Goal: Task Accomplishment & Management: Use online tool/utility

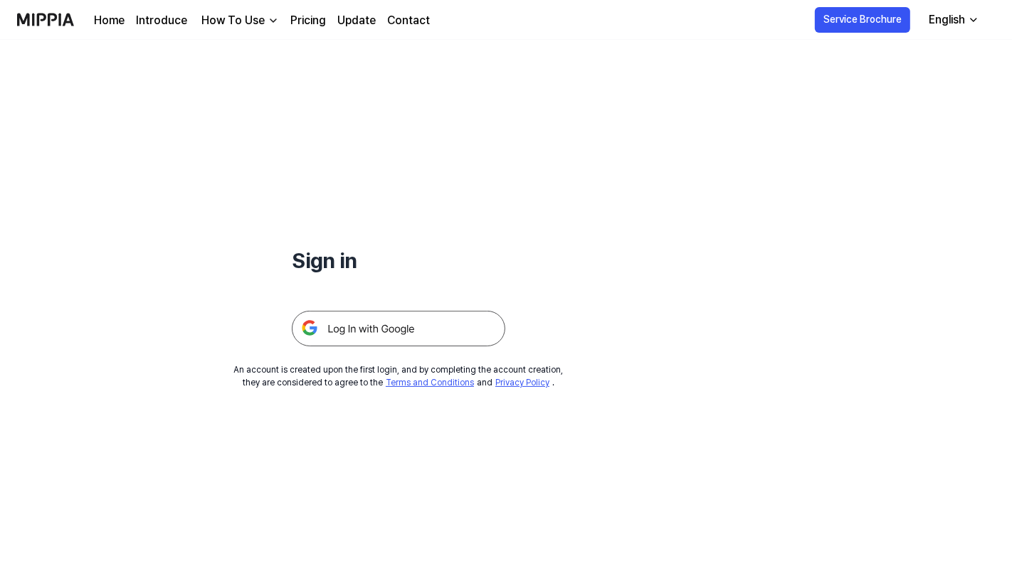
click at [404, 313] on img at bounding box center [398, 329] width 213 height 36
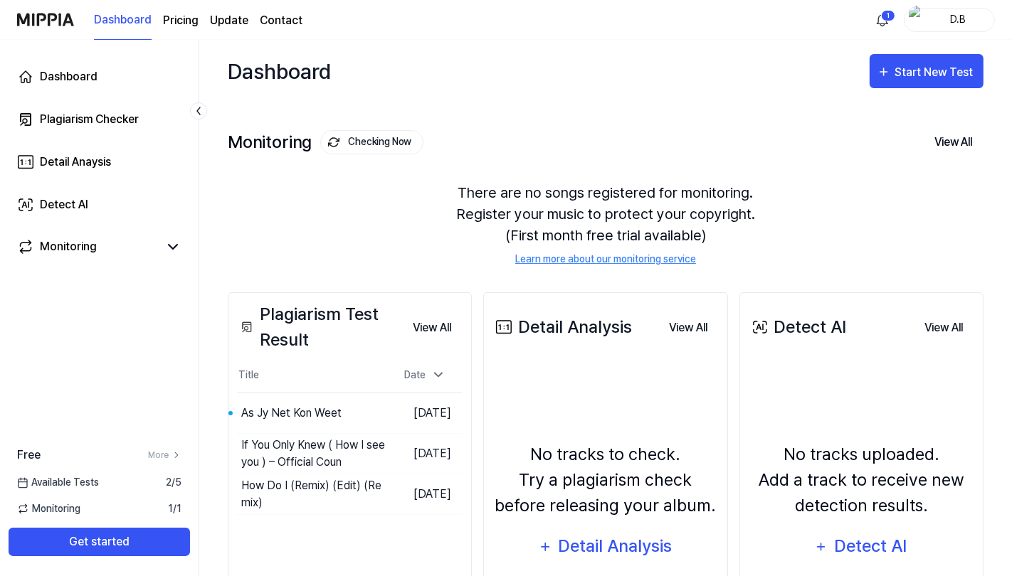
click at [945, 69] on div "Start New Test" at bounding box center [935, 72] width 81 height 19
click at [923, 106] on div "Plagiarism test" at bounding box center [909, 115] width 124 height 19
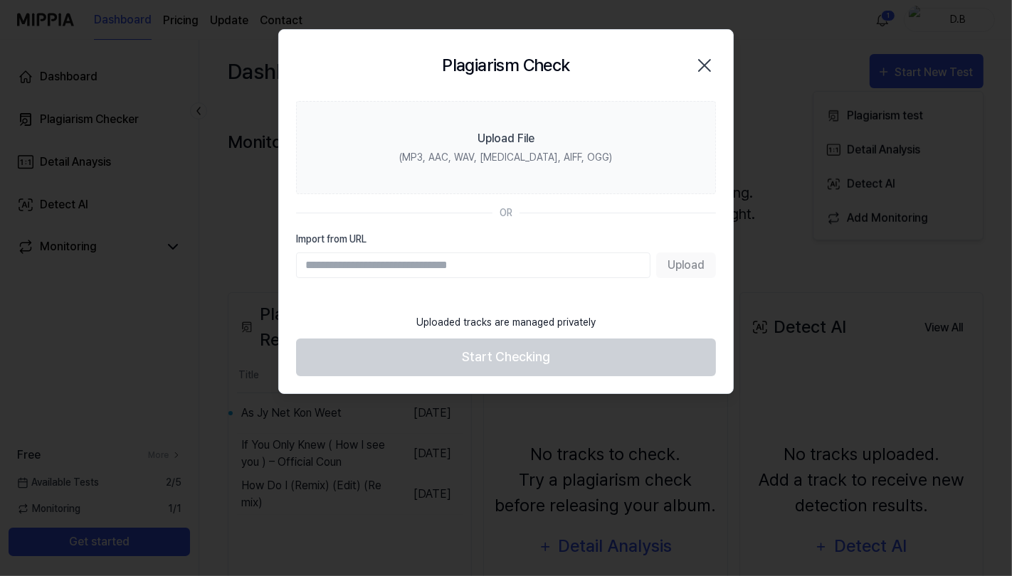
click at [523, 150] on div "(MP3, AAC, WAV, FLAC, AIFF, OGG)" at bounding box center [506, 157] width 213 height 15
click at [0, 0] on input "Upload File (MP3, AAC, WAV, FLAC, AIFF, OGG)" at bounding box center [0, 0] width 0 height 0
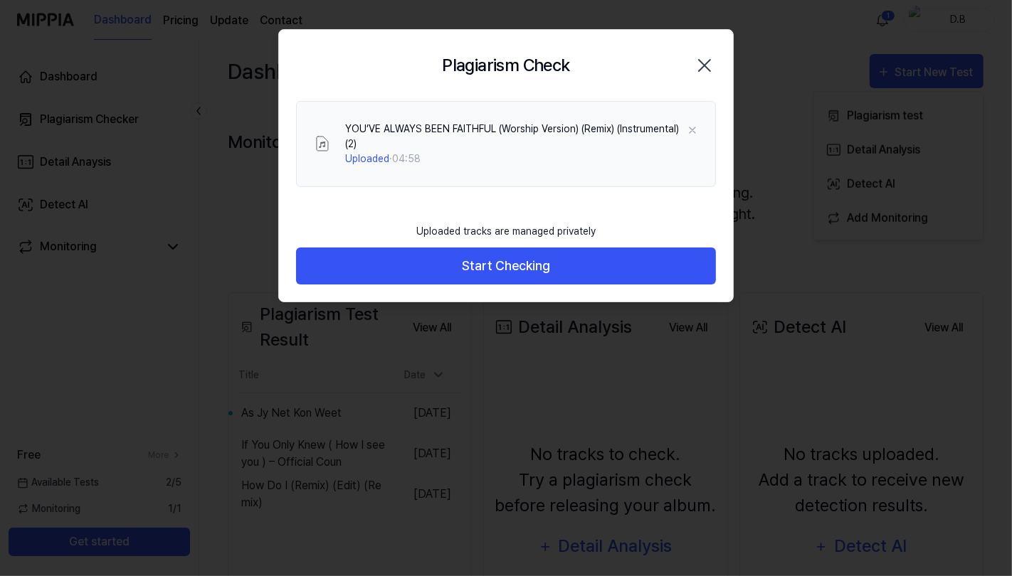
click at [569, 259] on button "Start Checking" at bounding box center [506, 267] width 420 height 38
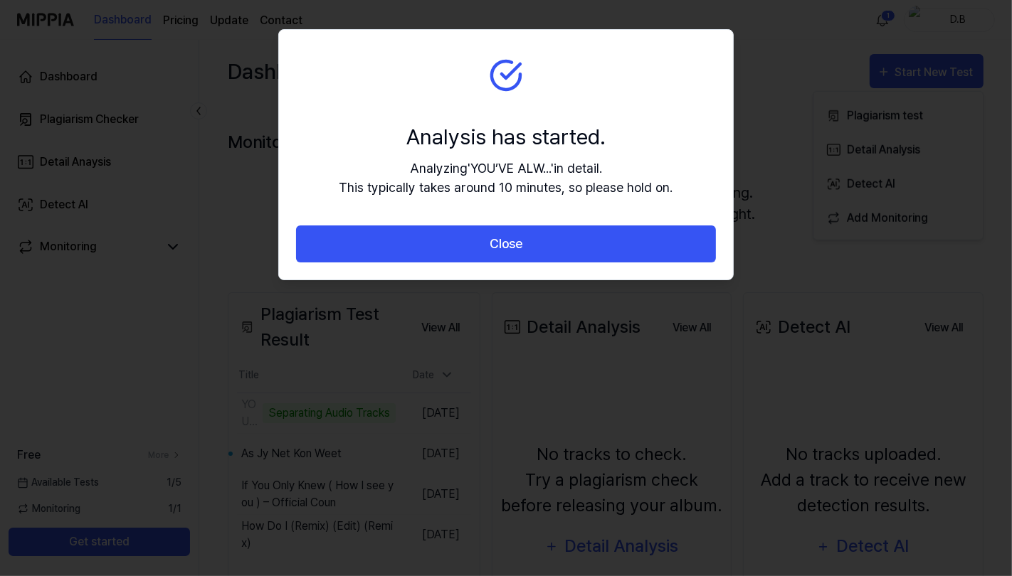
click at [781, 172] on div at bounding box center [506, 288] width 1012 height 576
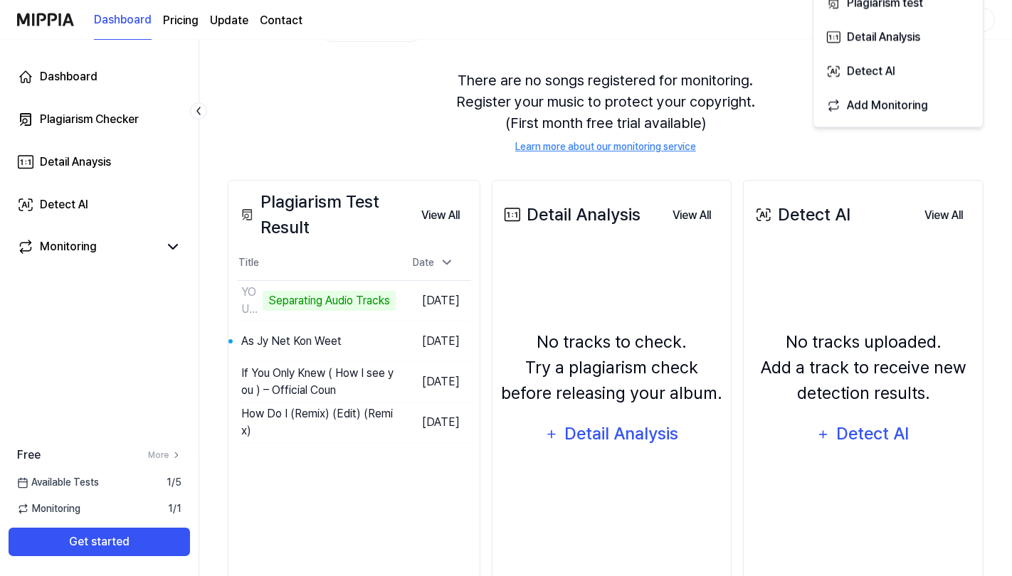
scroll to position [144, 0]
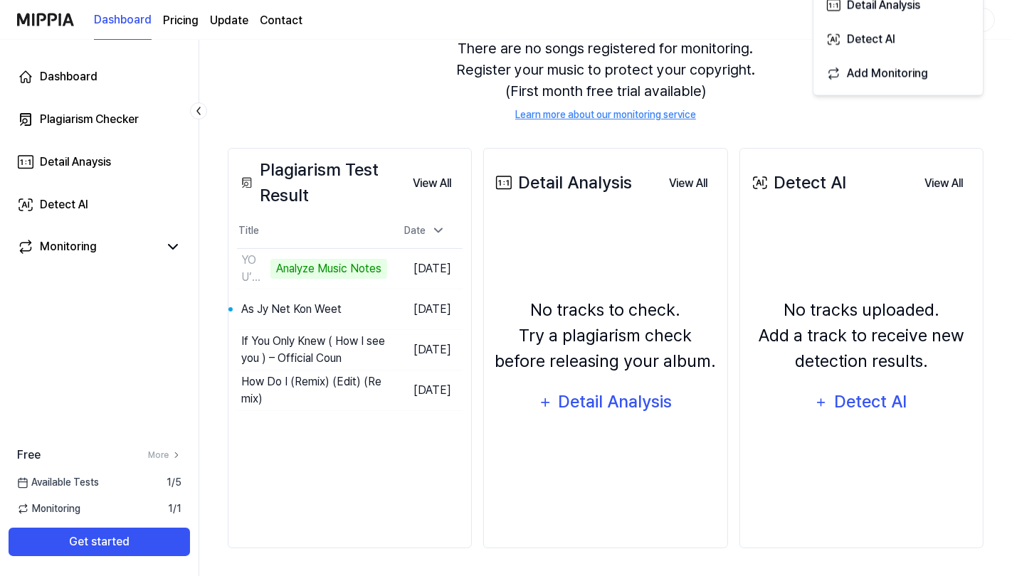
click at [326, 255] on div "YOU’VE ALWAYS BEEN FAITHFUL (Worship Version) (Remix) (Instrumental) (2) Analyz…" at bounding box center [312, 269] width 150 height 34
click at [387, 280] on td "YOU’VE ALWAYS BEEN FAITHFUL (Worship Version) (Remix) (Instrumental) (2) Analyz…" at bounding box center [312, 269] width 150 height 40
click at [387, 261] on td "YOU’VE ALWAYS BEEN FAITHFUL (Worship Version) (Remix) (Instrumental) (2) Analyz…" at bounding box center [312, 269] width 150 height 40
click at [312, 255] on div "YOU’VE ALWAYS BEEN FAITHFUL (Worship Version) (Remix) (Instrumental) (2) Analyz…" at bounding box center [312, 269] width 150 height 34
click at [320, 273] on div "Analyze Music Notes" at bounding box center [328, 269] width 117 height 20
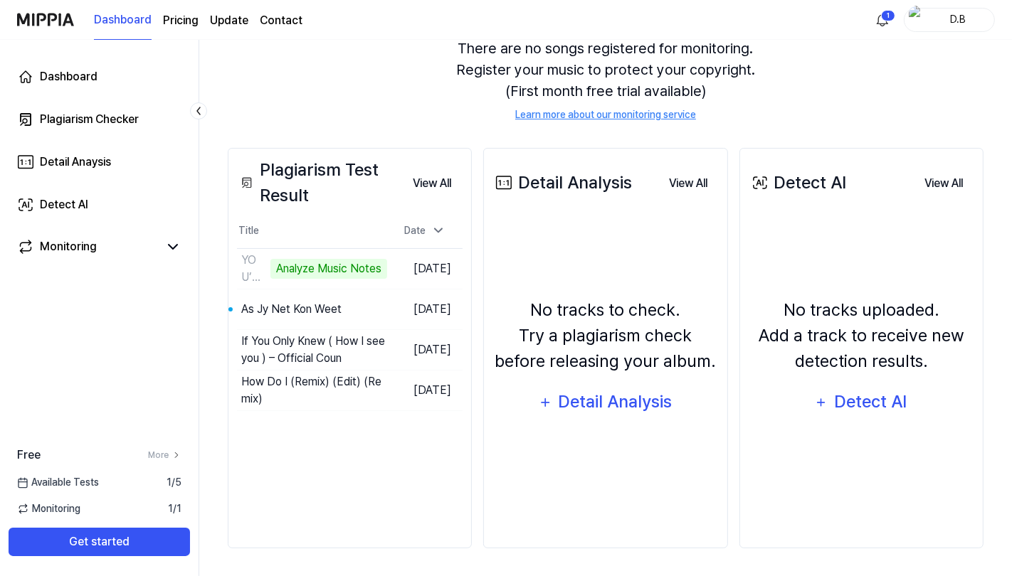
click at [665, 428] on div "No tracks to check. Try a plagiarism check before releasing your album. Detail …" at bounding box center [605, 358] width 226 height 265
click at [334, 269] on div "Analyze Music Notes" at bounding box center [328, 269] width 117 height 20
click at [387, 259] on td "YOU’VE ALWAYS BEEN FAITHFUL (Worship Version) (Remix) (Instrumental) (2) Analyz…" at bounding box center [312, 269] width 150 height 40
click at [387, 268] on td "YOU’VE ALWAYS BEEN FAITHFUL (Worship Version) (Remix) (Instrumental) (2) Analyz…" at bounding box center [312, 269] width 150 height 40
click at [147, 533] on button "Get started" at bounding box center [99, 542] width 181 height 28
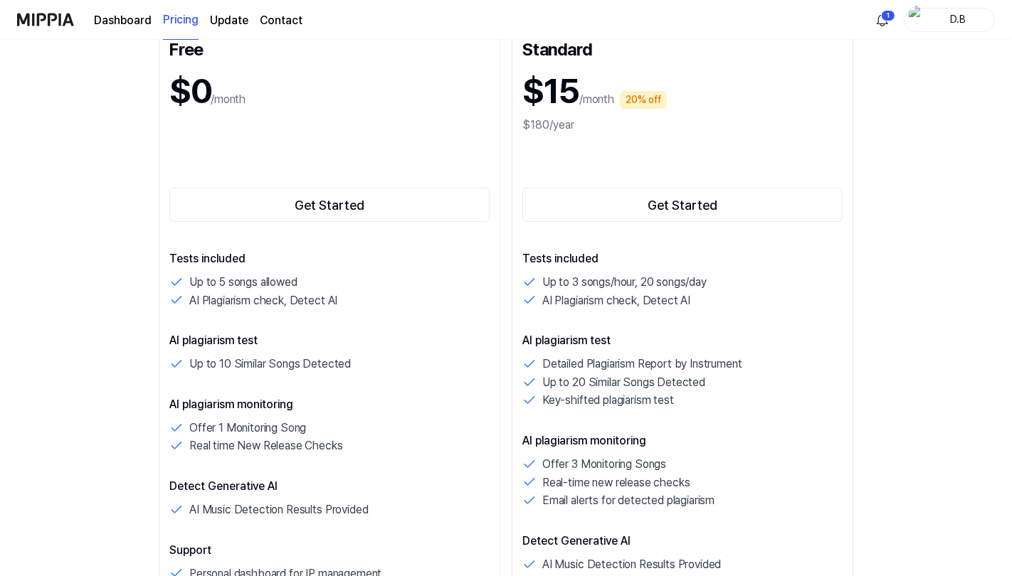
scroll to position [208, 0]
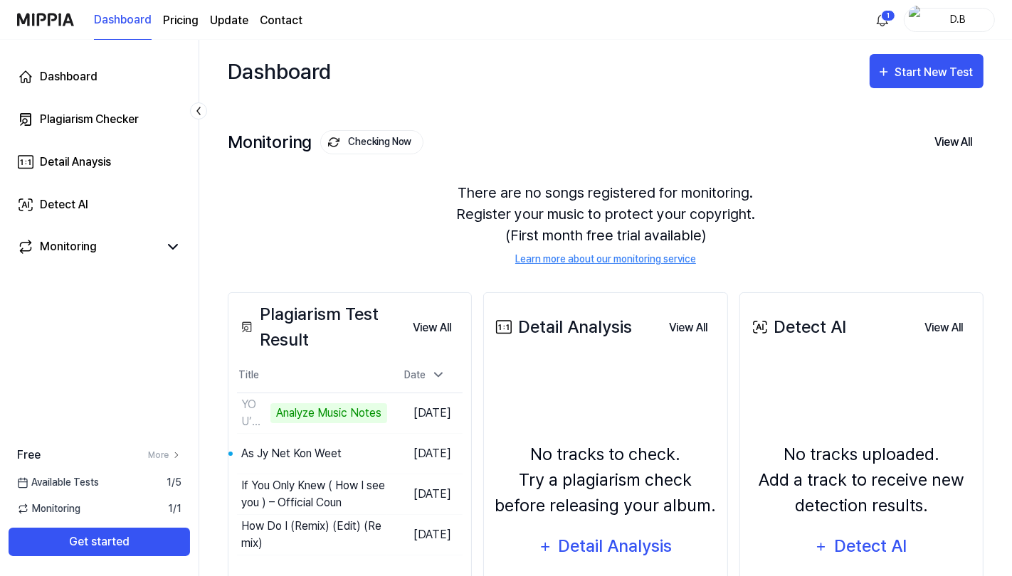
click at [383, 152] on button "Checking Now" at bounding box center [371, 142] width 103 height 24
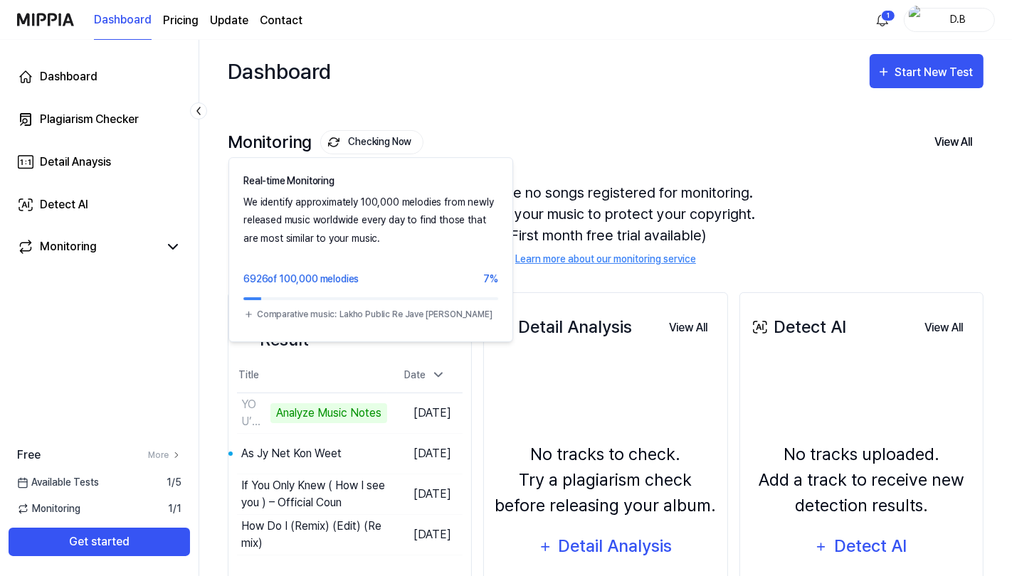
click at [371, 143] on button "Checking Now" at bounding box center [371, 142] width 103 height 24
click at [387, 132] on button "Checking Now" at bounding box center [371, 142] width 103 height 24
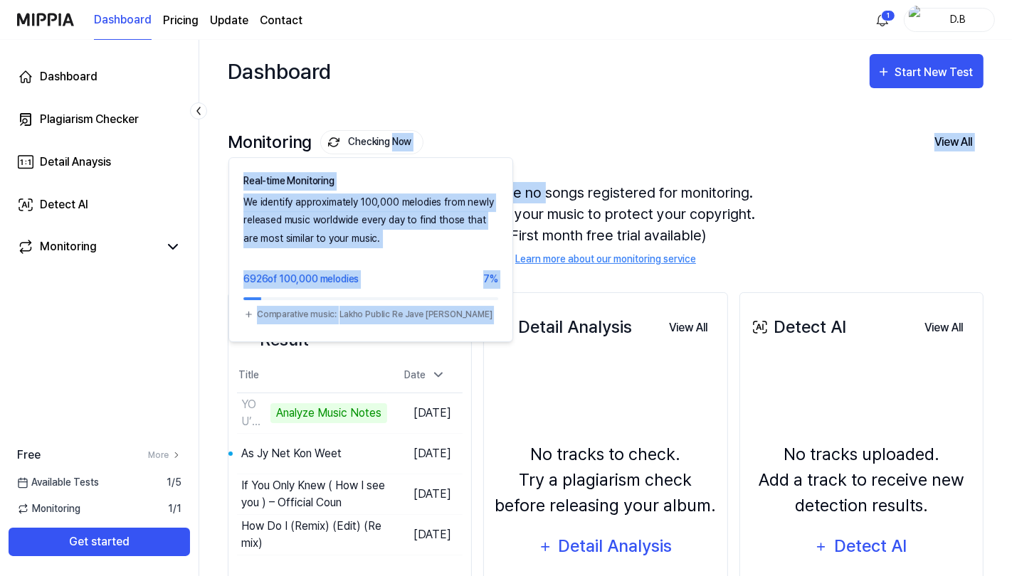
click at [666, 105] on div "Monitoring Checking Now Real-time Monitoring We identify approximately 100,000 …" at bounding box center [606, 183] width 756 height 162
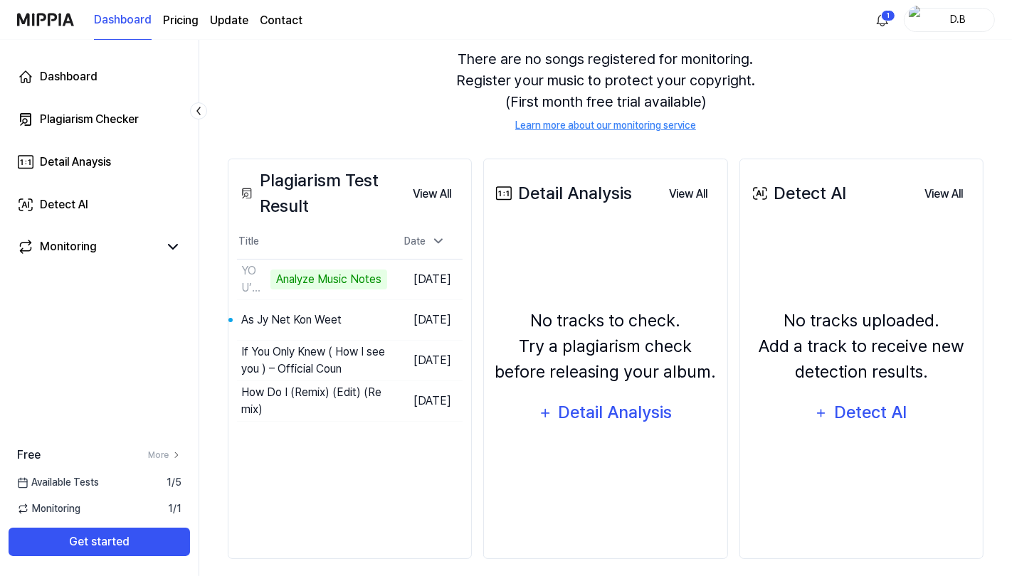
scroll to position [134, 0]
click at [0, 0] on button "Go to Results" at bounding box center [0, 0] width 0 height 0
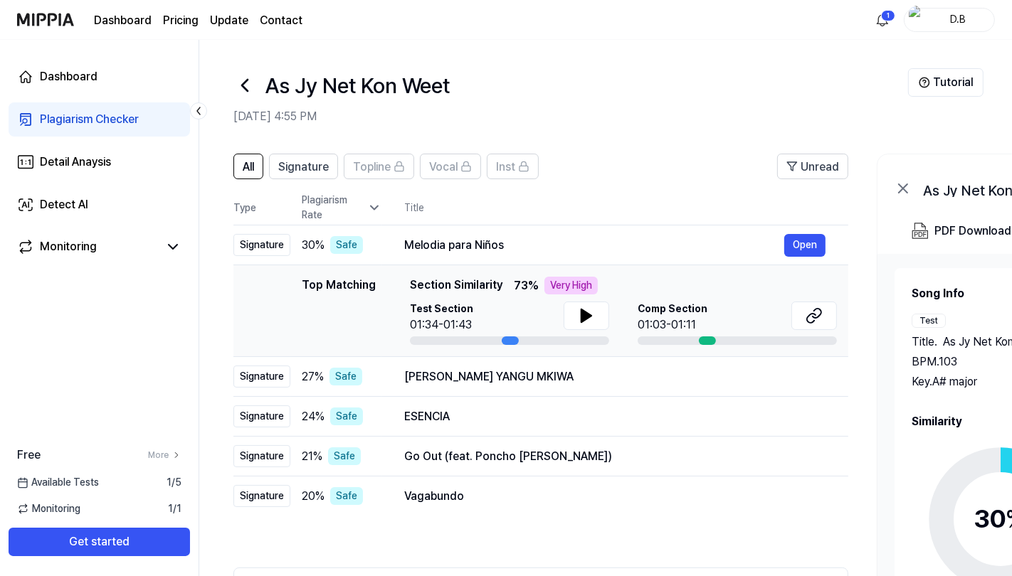
click at [581, 320] on icon at bounding box center [586, 316] width 10 height 13
click at [821, 314] on icon at bounding box center [814, 315] width 17 height 17
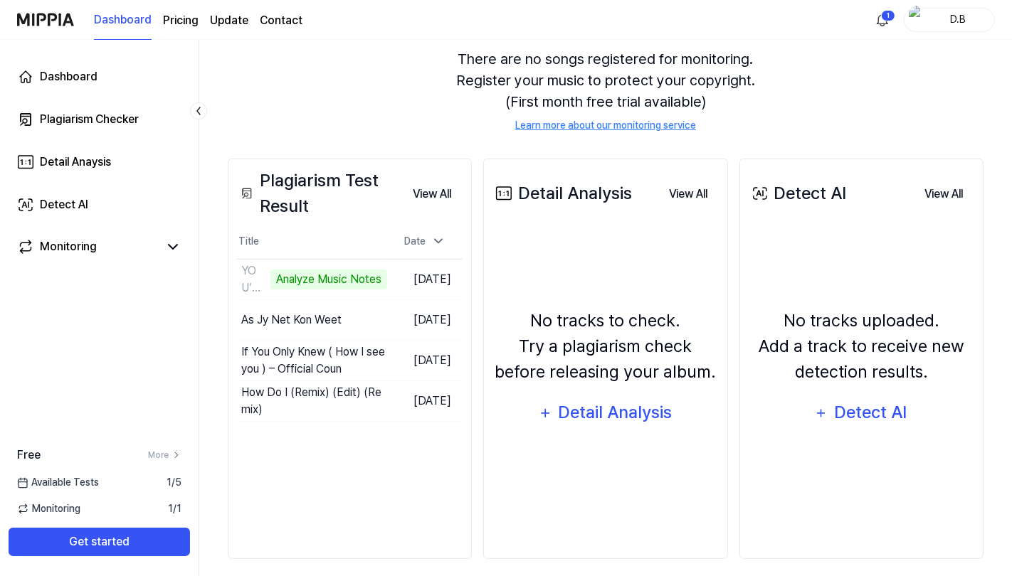
click at [335, 277] on div "Analyze Music Notes" at bounding box center [328, 280] width 117 height 20
click at [387, 270] on td "YOU’VE ALWAYS BEEN FAITHFUL (Worship Version) (Remix) (Instrumental) (2) Analyz…" at bounding box center [312, 280] width 150 height 40
click at [387, 269] on td "YOU’VE ALWAYS BEEN FAITHFUL (Worship Version) (Remix) (Instrumental) (2) Analyz…" at bounding box center [312, 280] width 150 height 40
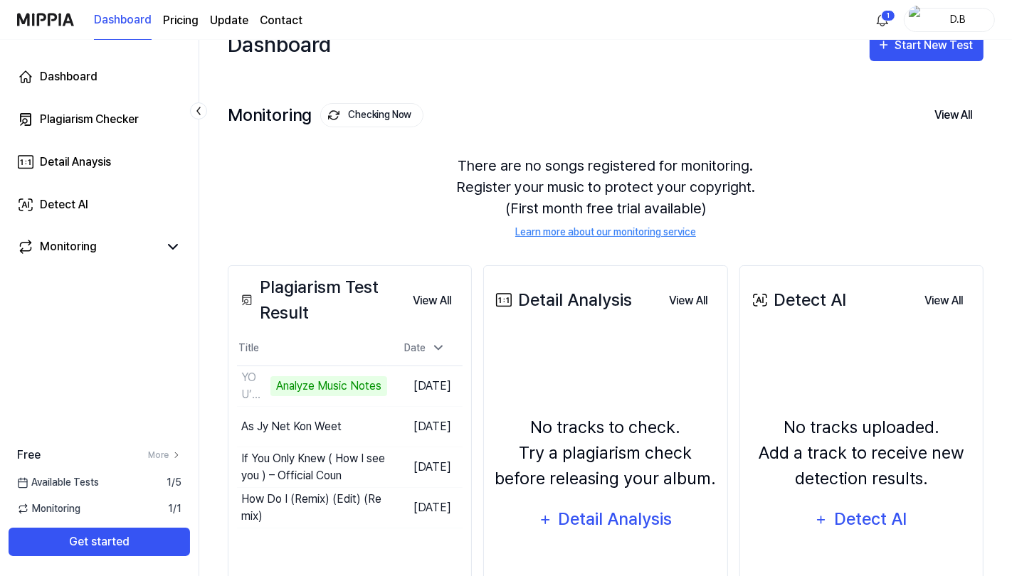
scroll to position [0, 0]
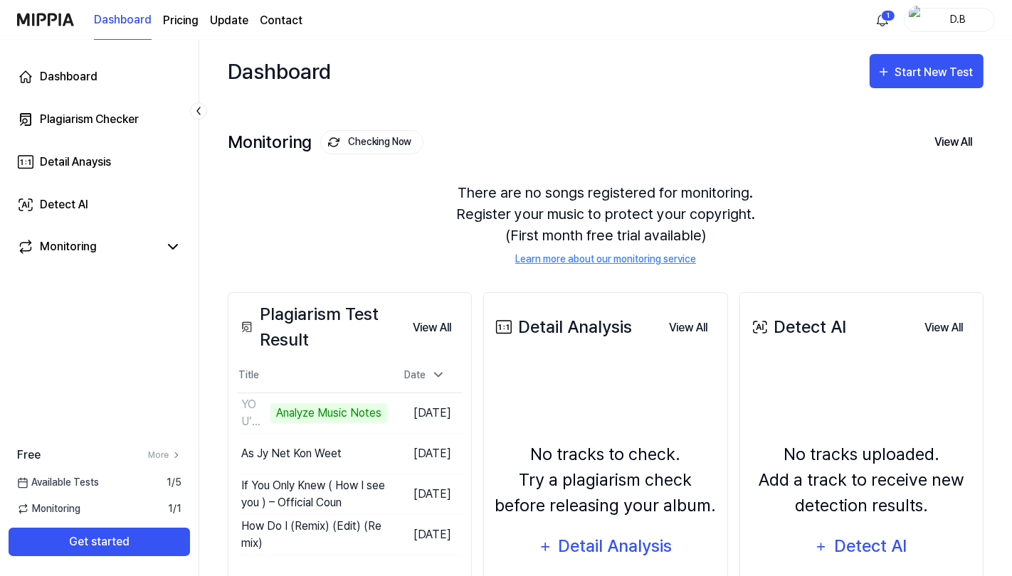
click at [387, 404] on td "YOU’VE ALWAYS BEEN FAITHFUL (Worship Version) (Remix) (Instrumental) (2) Analyz…" at bounding box center [312, 414] width 150 height 40
click at [307, 399] on div "YOU’VE ALWAYS BEEN FAITHFUL (Worship Version) (Remix) (Instrumental) (2) Analyz…" at bounding box center [312, 413] width 150 height 34
click at [310, 411] on div "Analyze Music Notes" at bounding box center [328, 413] width 117 height 20
click at [237, 424] on div "YOU’VE ALWAYS BEEN FAITHFUL (Worship Version) (Remix) (Instrumental) (2)" at bounding box center [252, 413] width 30 height 34
click at [0, 0] on button "Go to Results" at bounding box center [0, 0] width 0 height 0
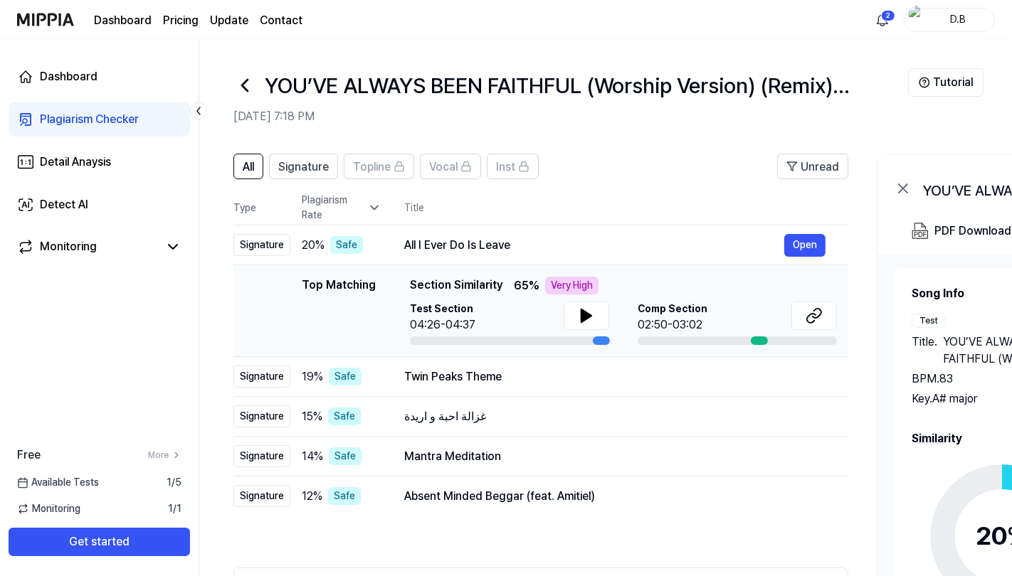
click at [818, 304] on button at bounding box center [814, 316] width 46 height 28
click at [584, 317] on icon at bounding box center [586, 316] width 10 height 13
click at [496, 369] on div "Twin Peaks Theme Open" at bounding box center [614, 377] width 421 height 17
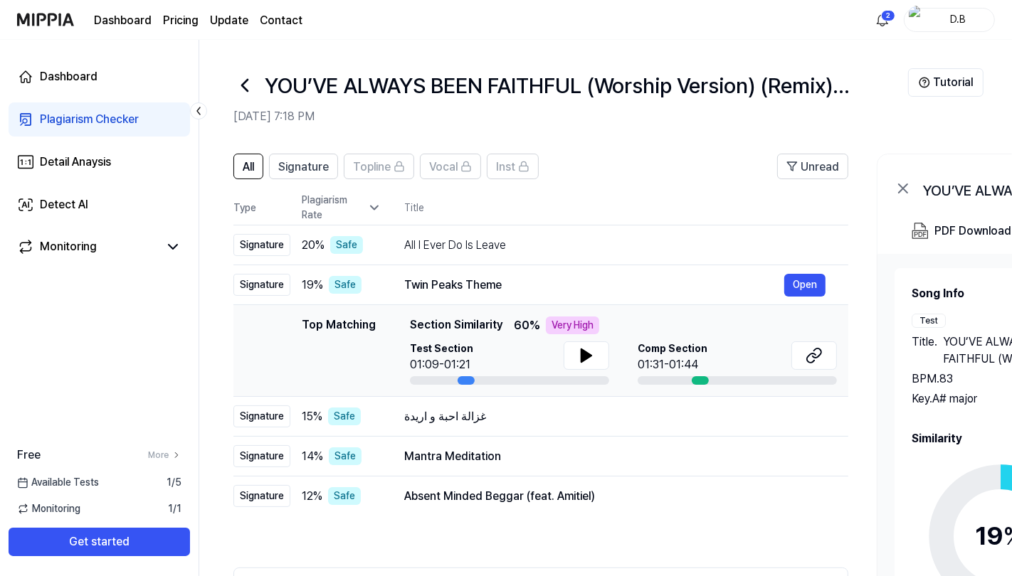
click at [588, 351] on icon at bounding box center [586, 355] width 17 height 17
click at [145, 547] on button "Get started" at bounding box center [99, 542] width 181 height 28
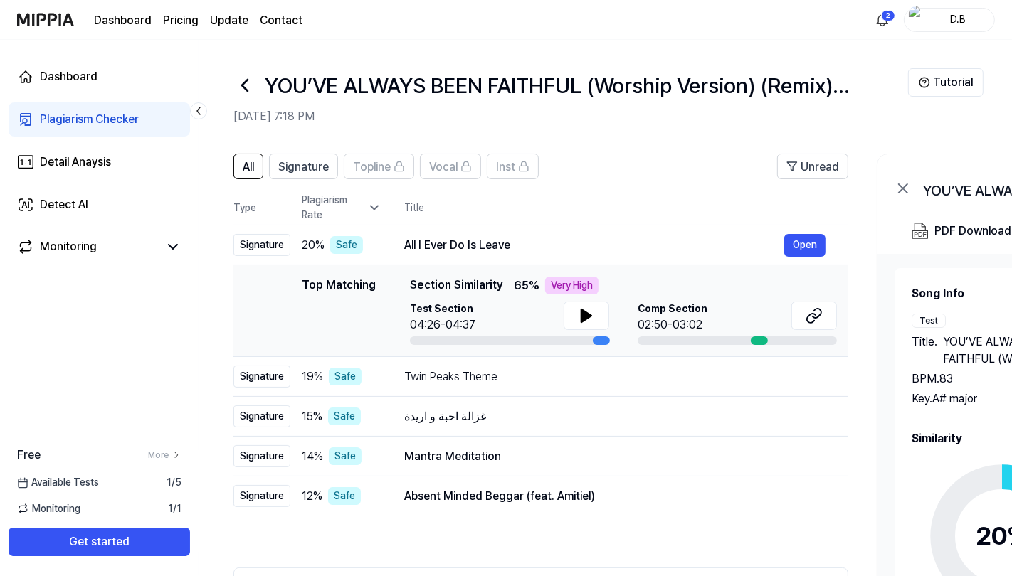
click at [145, 537] on button "Get started" at bounding box center [99, 542] width 181 height 28
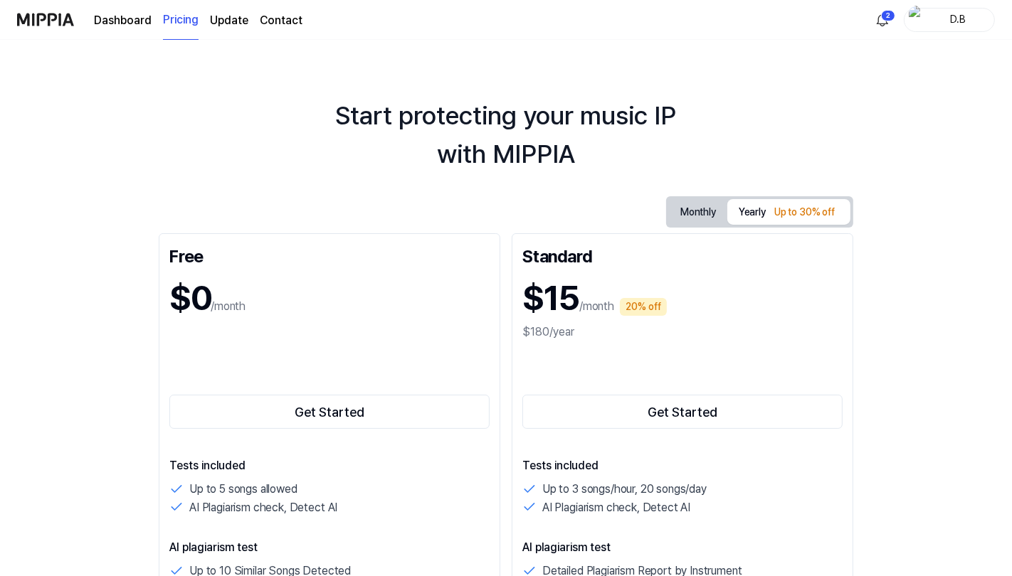
click at [369, 477] on div "Tests included Up to 5 songs allowed AI Plagiarism check, Detect AI" at bounding box center [329, 487] width 320 height 59
click at [126, 14] on link "Dashboard" at bounding box center [123, 20] width 58 height 17
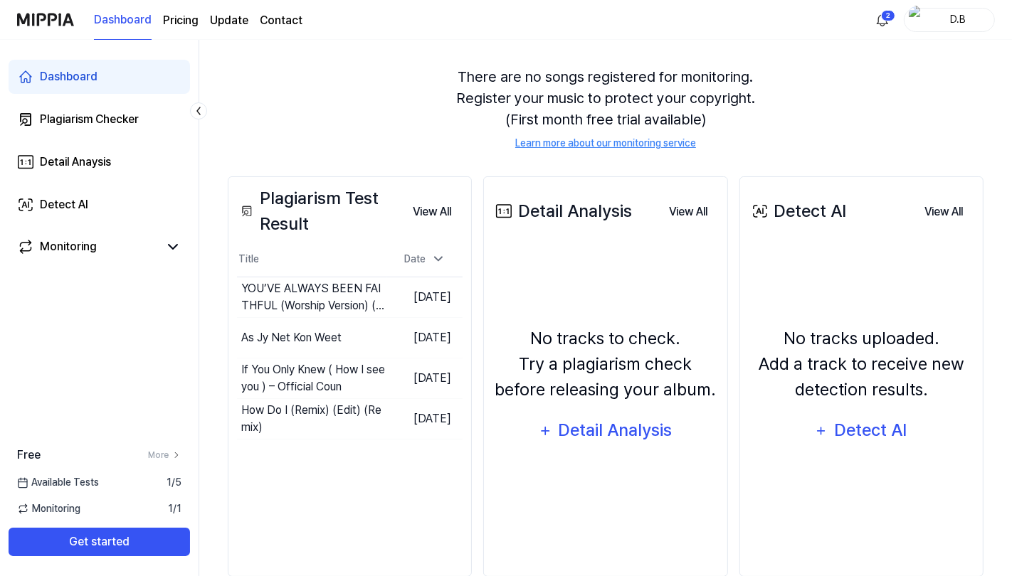
scroll to position [144, 0]
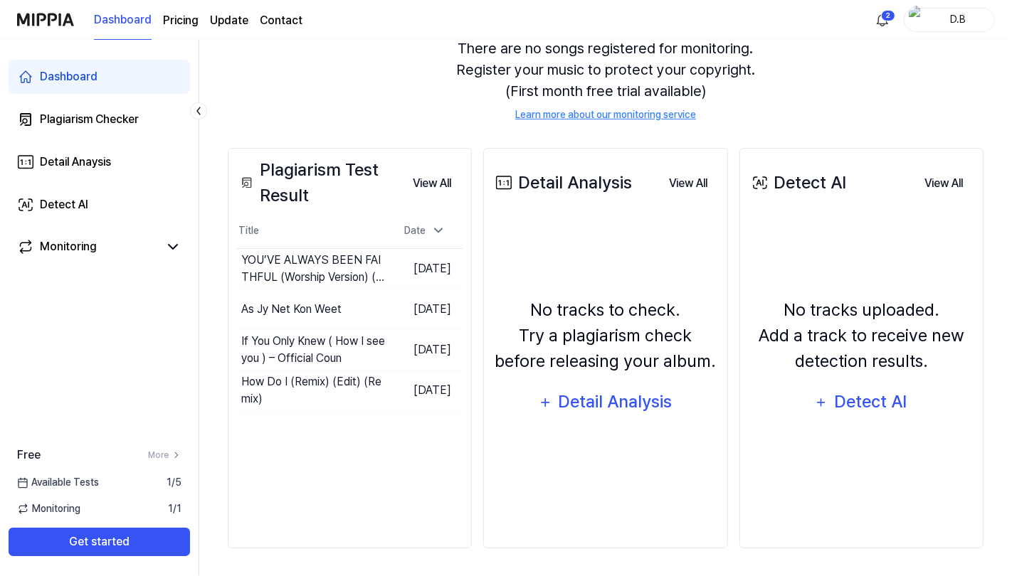
click at [110, 105] on link "Plagiarism Checker" at bounding box center [99, 119] width 181 height 34
click at [130, 120] on div "Plagiarism Checker" at bounding box center [89, 119] width 99 height 17
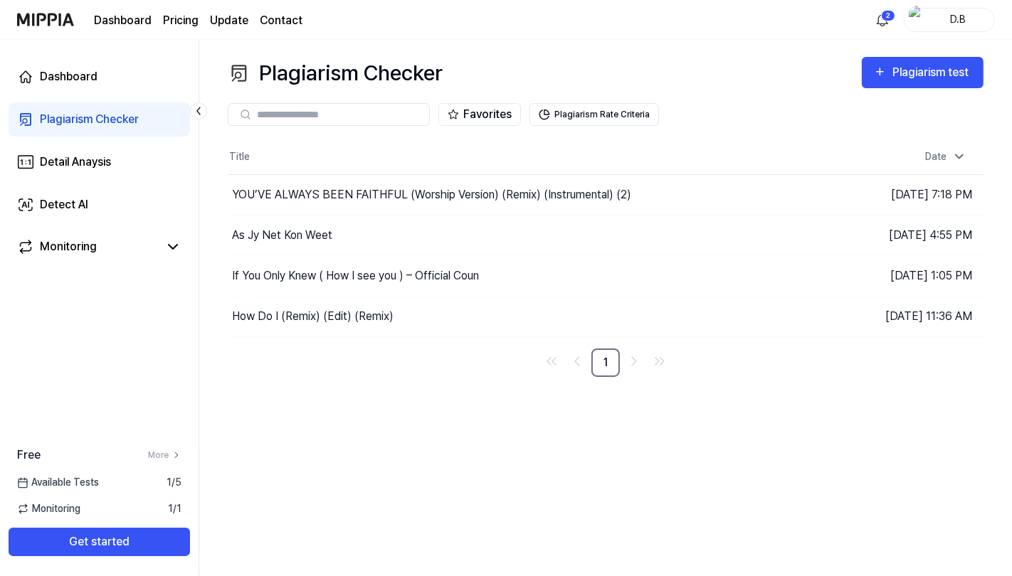
click at [929, 69] on div "Plagiarism test" at bounding box center [932, 72] width 80 height 19
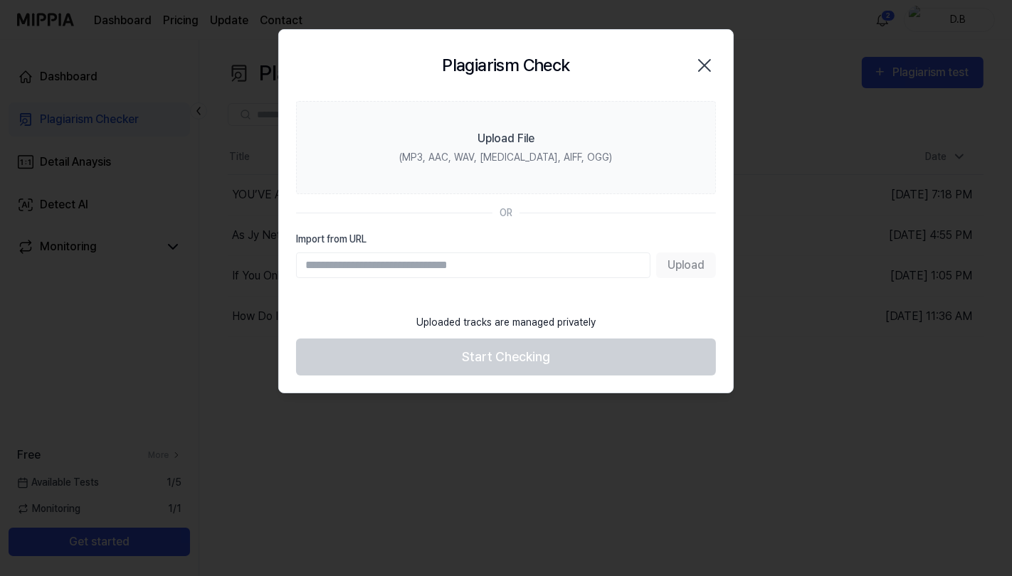
click at [511, 148] on label "Upload File (MP3, AAC, WAV, FLAC, AIFF, OGG)" at bounding box center [506, 147] width 420 height 93
click at [0, 0] on input "Upload File (MP3, AAC, WAV, FLAC, AIFF, OGG)" at bounding box center [0, 0] width 0 height 0
click at [505, 151] on div "(MP3, AAC, WAV, FLAC, AIFF, OGG)" at bounding box center [506, 157] width 213 height 15
click at [0, 0] on input "Upload File (MP3, AAC, WAV, FLAC, AIFF, OGG)" at bounding box center [0, 0] width 0 height 0
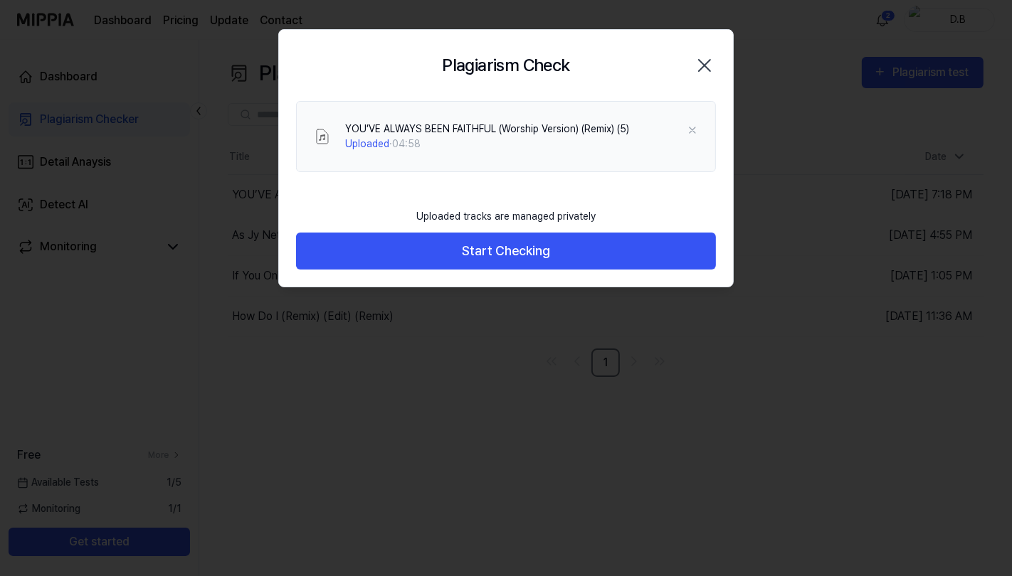
click at [586, 264] on button "Start Checking" at bounding box center [506, 252] width 420 height 38
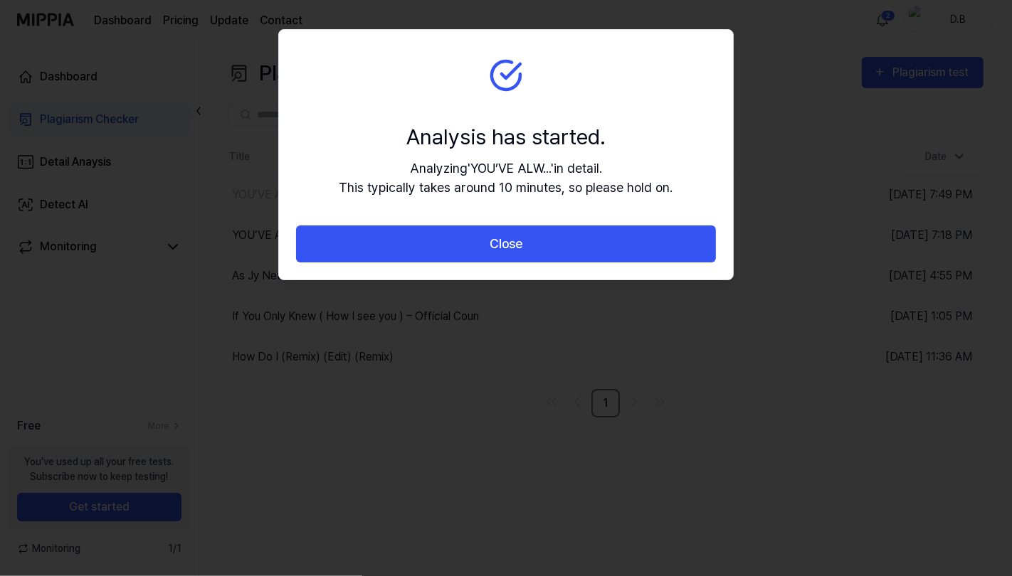
click at [603, 245] on button "Close" at bounding box center [506, 245] width 420 height 38
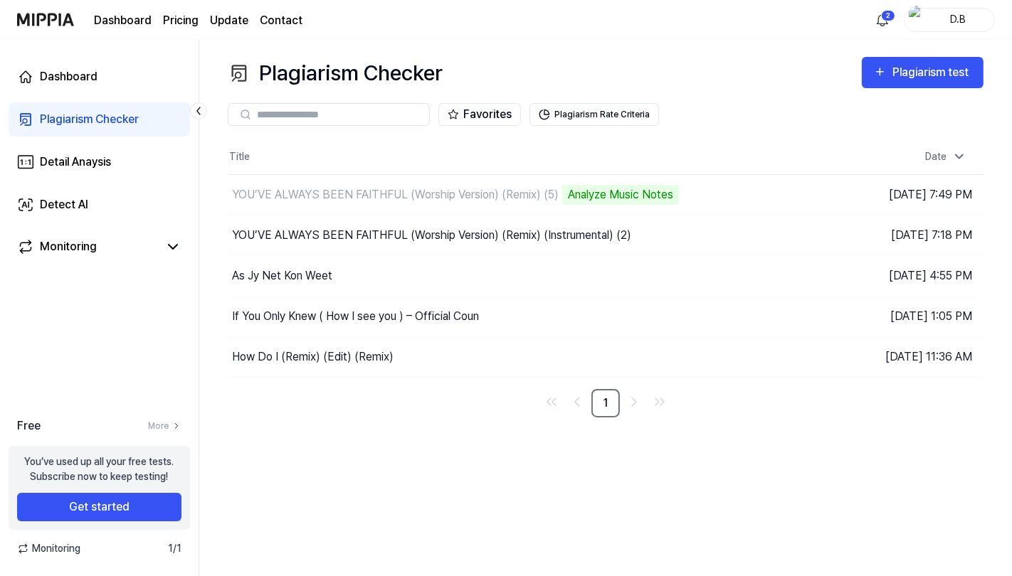
click at [601, 187] on div "Analyze Music Notes" at bounding box center [620, 195] width 117 height 20
click at [469, 252] on div "YOU’VE ALWAYS BEEN FAITHFUL (Worship Version) (Remix) (Instrumental) (2)" at bounding box center [511, 236] width 567 height 40
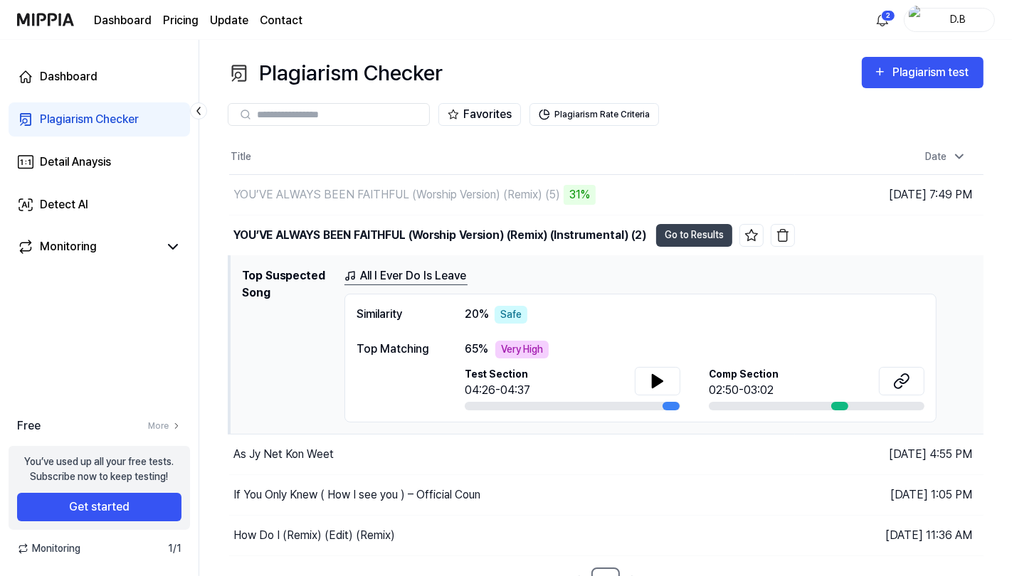
click at [906, 374] on icon at bounding box center [904, 378] width 9 height 9
click at [643, 382] on button at bounding box center [658, 381] width 46 height 28
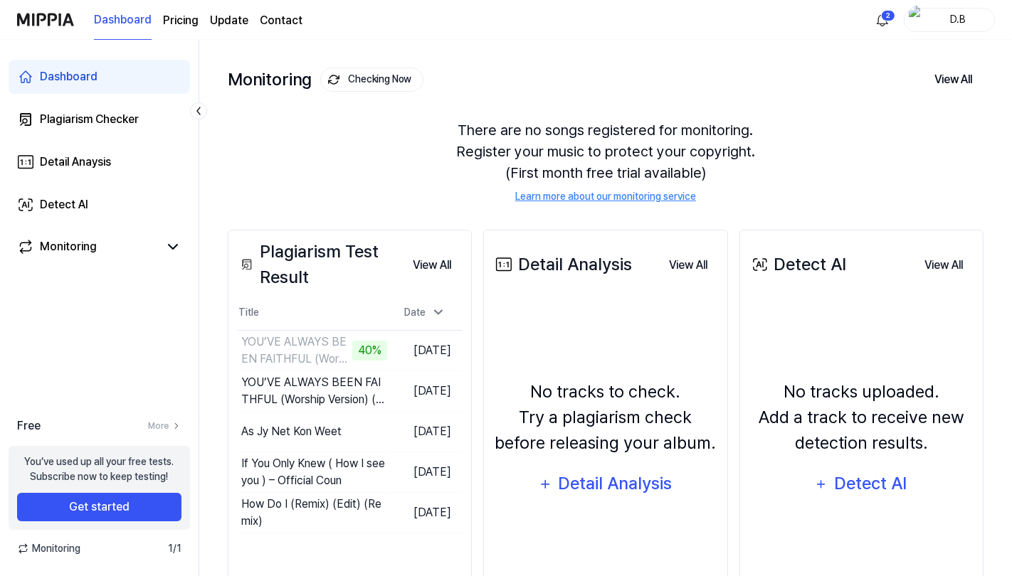
click at [137, 512] on button "Get started" at bounding box center [99, 507] width 164 height 28
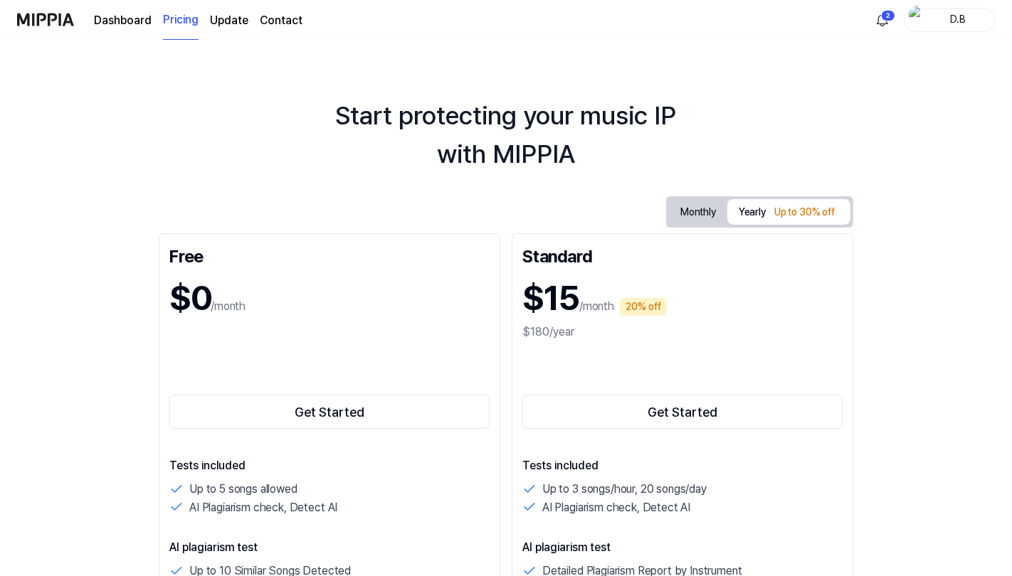
click at [827, 273] on div "$15 /month 20% off" at bounding box center [682, 298] width 320 height 51
click at [700, 201] on button "Monthly" at bounding box center [698, 212] width 58 height 26
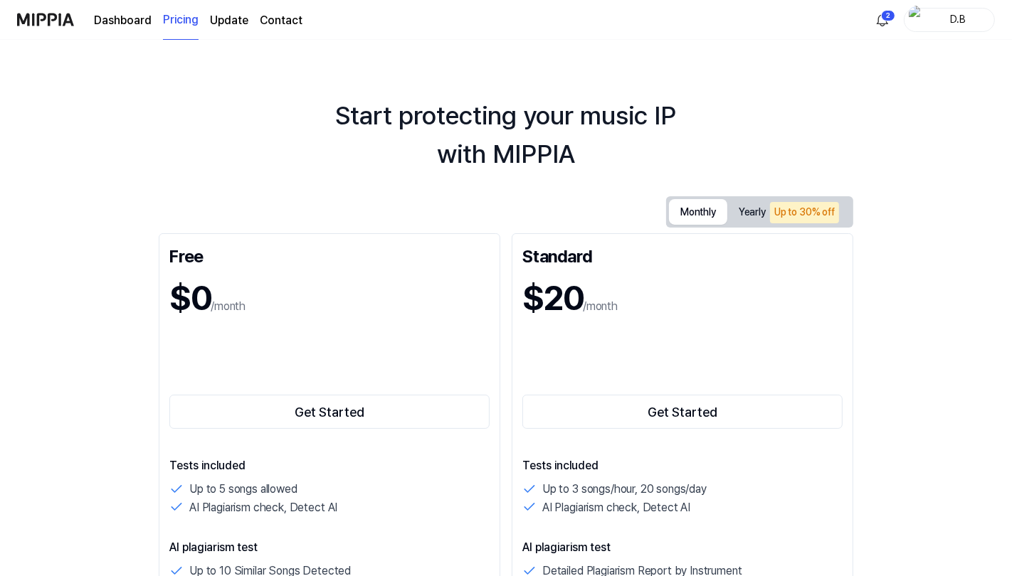
click at [754, 214] on button "Yearly Up to 30% off" at bounding box center [788, 212] width 123 height 29
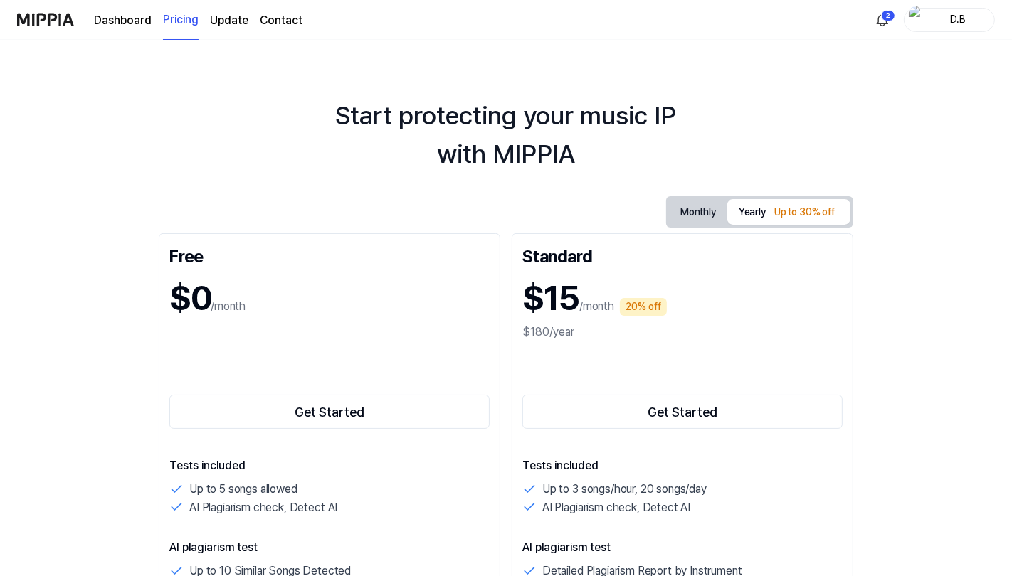
click at [696, 221] on button "Monthly" at bounding box center [698, 212] width 58 height 26
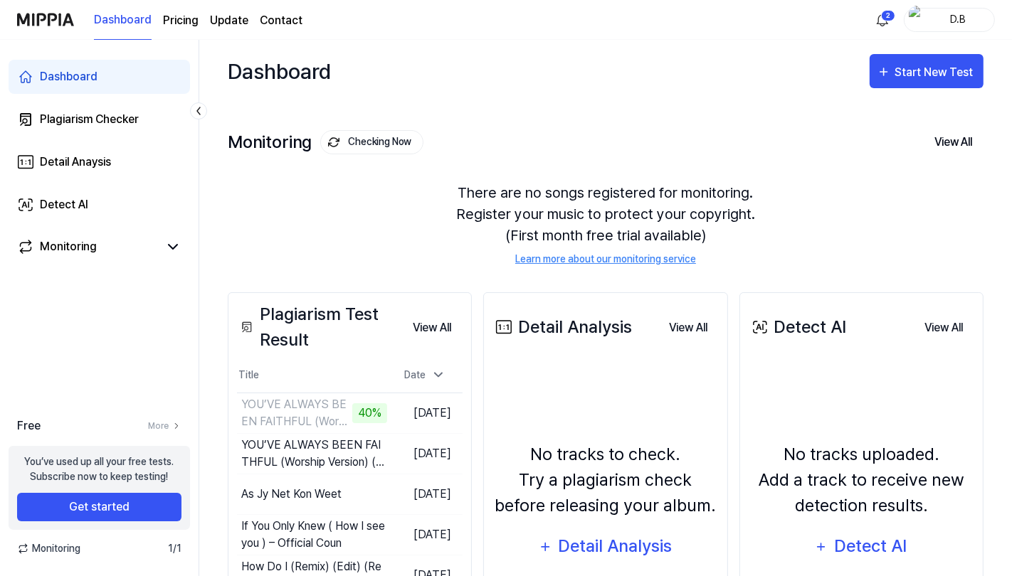
scroll to position [63, 0]
